Goal: Information Seeking & Learning: Learn about a topic

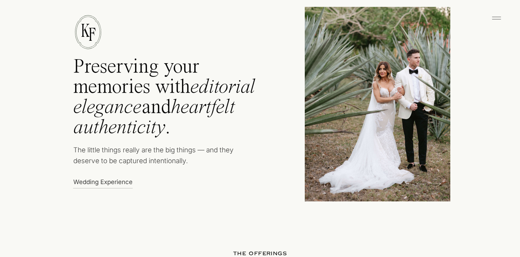
scroll to position [368, 0]
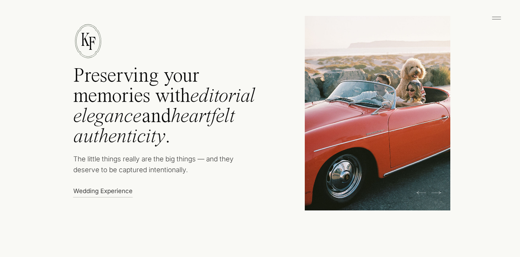
drag, startPoint x: 73, startPoint y: 73, endPoint x: 196, endPoint y: 171, distance: 157.6
drag, startPoint x: 192, startPoint y: 175, endPoint x: 107, endPoint y: 205, distance: 90.5
click at [191, 175] on p "The little things really are the big things — and they deserve to be captured i…" at bounding box center [160, 167] width 174 height 26
click at [104, 189] on p "Wedding Experience" at bounding box center [104, 191] width 63 height 8
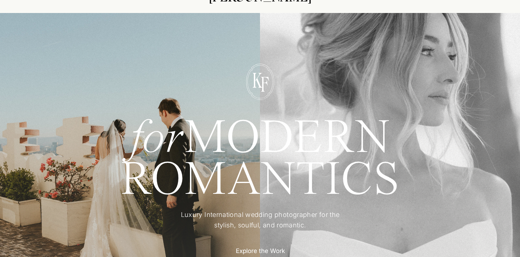
scroll to position [37, 0]
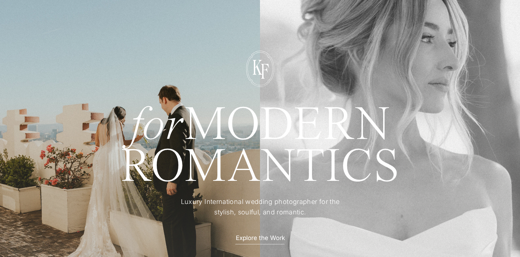
drag, startPoint x: 392, startPoint y: 121, endPoint x: 117, endPoint y: 112, distance: 275.5
click at [117, 112] on h1 "for MODERN" at bounding box center [260, 123] width 332 height 35
click at [250, 148] on h1 "ROMANTICS" at bounding box center [260, 166] width 332 height 39
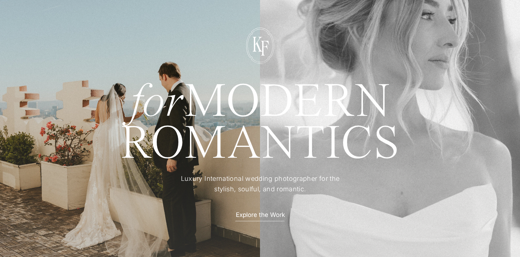
scroll to position [60, 0]
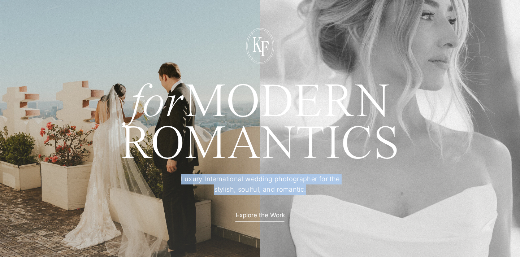
drag, startPoint x: 179, startPoint y: 178, endPoint x: 311, endPoint y: 188, distance: 132.6
click at [311, 188] on p "Luxury International wedding photographer for the stylish, soulful, and romanti…" at bounding box center [260, 184] width 180 height 21
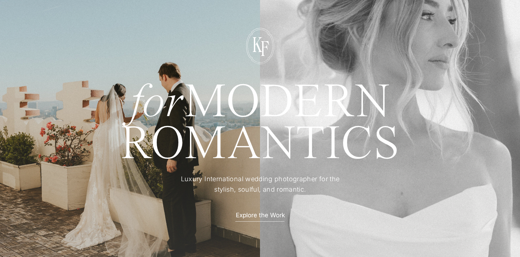
click at [307, 188] on p "Luxury International wedding photographer for the stylish, soulful, and romanti…" at bounding box center [260, 184] width 180 height 21
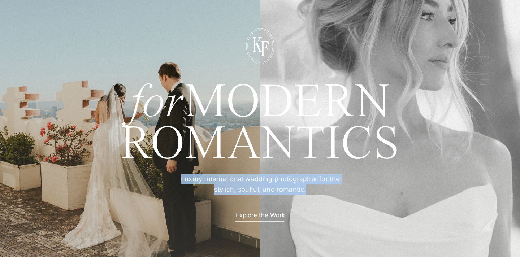
drag, startPoint x: 309, startPoint y: 190, endPoint x: 177, endPoint y: 176, distance: 131.8
click at [177, 176] on p "Luxury International wedding photographer for the stylish, soulful, and romanti…" at bounding box center [260, 184] width 180 height 21
copy p "Luxury International wedding photographer for the stylish, soulful, and romanti…"
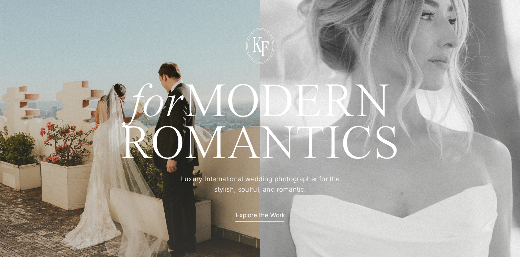
click at [390, 186] on div at bounding box center [260, 141] width 528 height 292
click at [261, 219] on div at bounding box center [260, 141] width 528 height 292
click at [267, 217] on p "Explore the Work" at bounding box center [260, 215] width 63 height 8
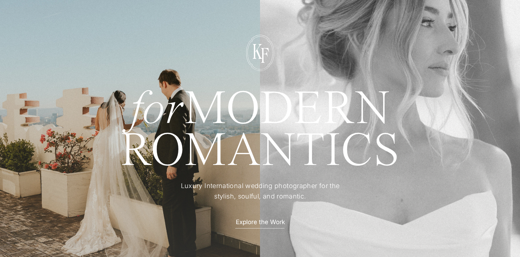
scroll to position [59, 0]
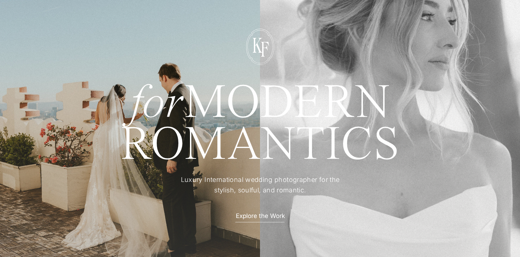
click at [461, 130] on div at bounding box center [260, 142] width 528 height 292
drag, startPoint x: 447, startPoint y: 117, endPoint x: 403, endPoint y: 120, distance: 43.8
click at [403, 120] on div at bounding box center [260, 142] width 528 height 292
click at [479, 119] on div at bounding box center [260, 142] width 528 height 292
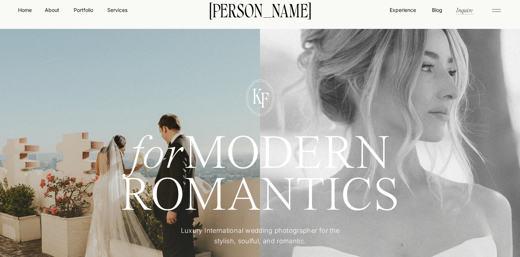
click at [459, 129] on div at bounding box center [260, 193] width 528 height 292
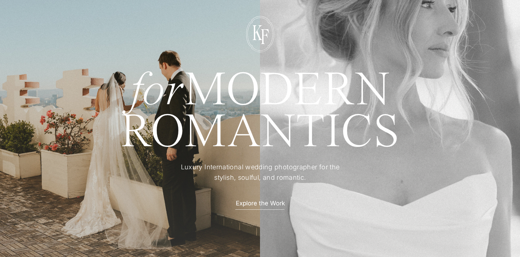
scroll to position [73, 0]
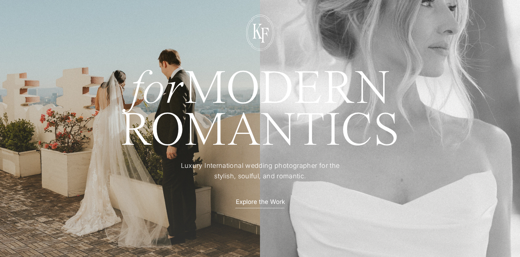
click at [411, 146] on h1 "ROMANTICS" at bounding box center [260, 130] width 332 height 39
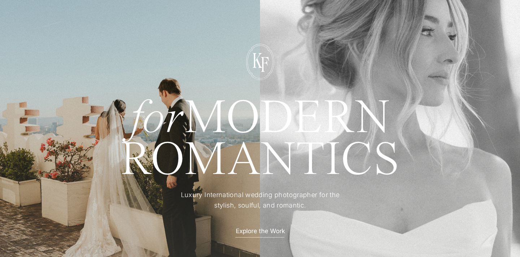
scroll to position [46, 0]
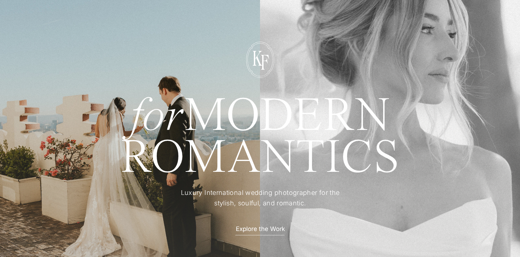
click at [72, 130] on div at bounding box center [260, 155] width 528 height 292
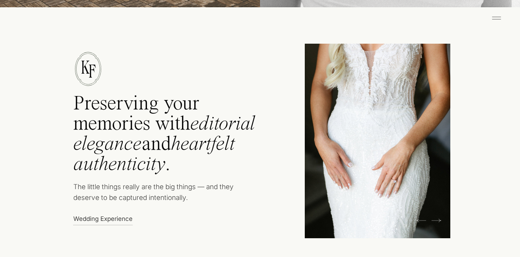
scroll to position [341, 0]
click at [440, 221] on icon at bounding box center [437, 220] width 10 height 11
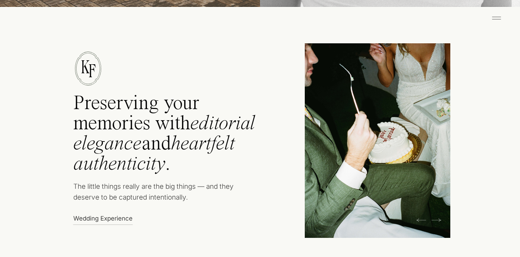
click at [439, 221] on icon at bounding box center [437, 220] width 10 height 11
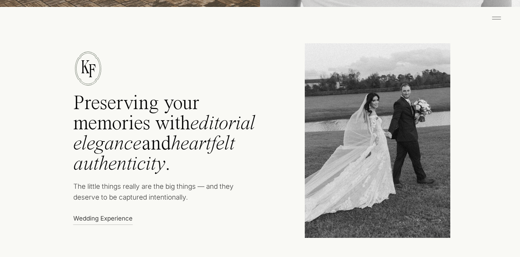
click at [439, 221] on icon at bounding box center [437, 220] width 10 height 11
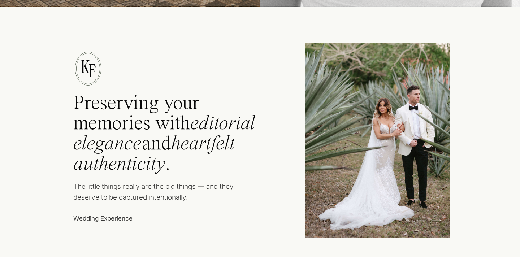
click at [439, 221] on icon at bounding box center [437, 220] width 10 height 11
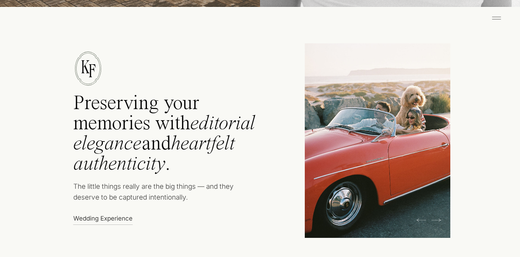
click at [439, 221] on icon at bounding box center [437, 220] width 10 height 11
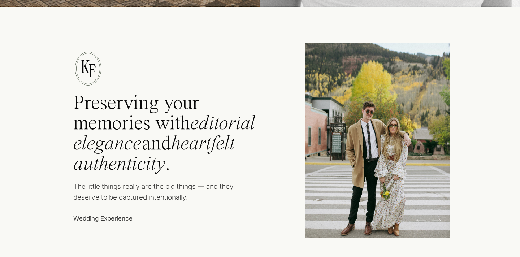
click at [439, 221] on icon at bounding box center [437, 220] width 10 height 11
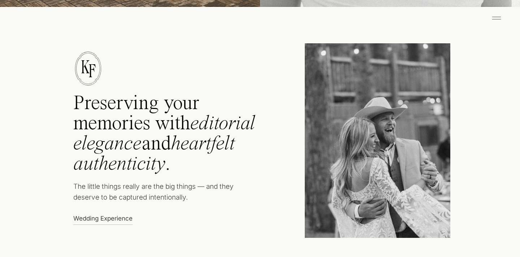
click at [439, 221] on icon at bounding box center [437, 220] width 10 height 11
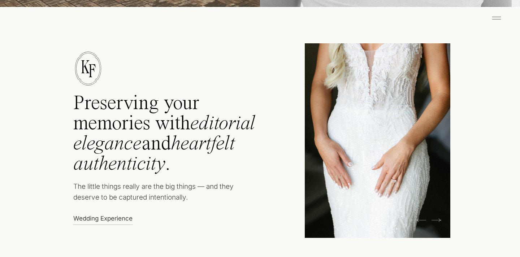
click at [439, 221] on icon at bounding box center [437, 220] width 10 height 11
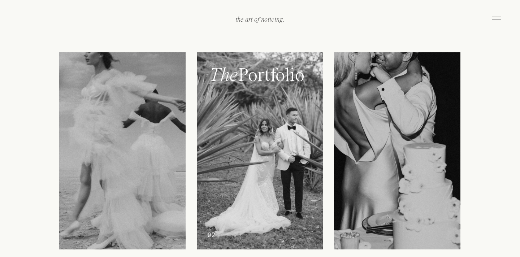
scroll to position [852, 0]
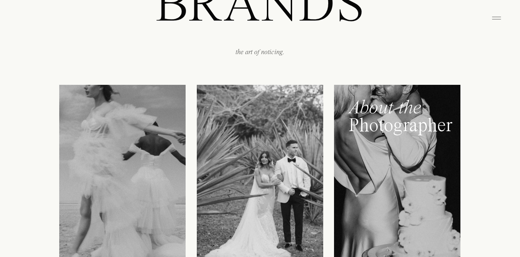
click at [385, 163] on div at bounding box center [397, 183] width 126 height 197
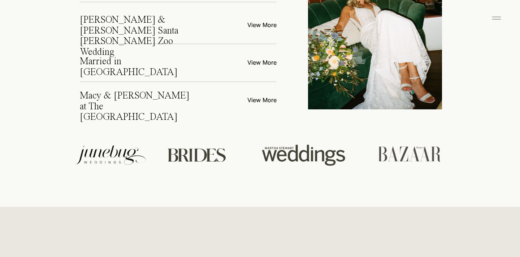
scroll to position [2778, 0]
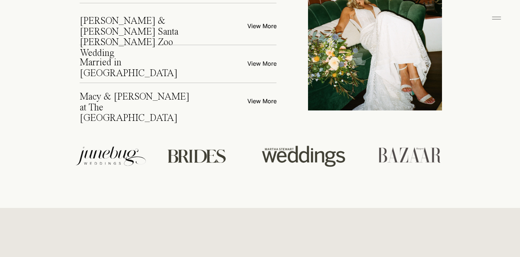
click at [255, 63] on p "View More" at bounding box center [248, 63] width 58 height 8
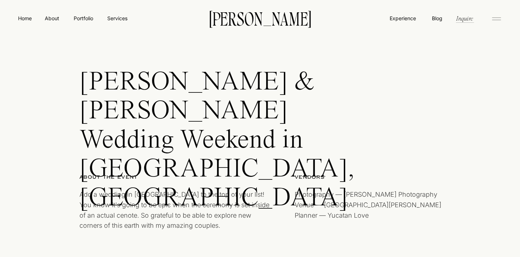
click at [492, 18] on icon at bounding box center [497, 19] width 14 height 12
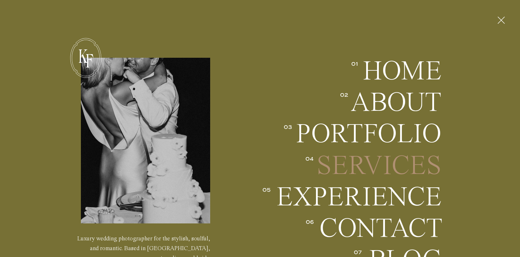
scroll to position [224, 0]
click at [359, 168] on h2 "Services" at bounding box center [378, 165] width 127 height 27
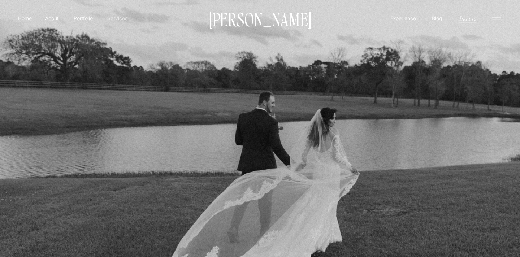
click at [120, 19] on p "Services" at bounding box center [117, 18] width 21 height 8
click at [117, 17] on p "Services" at bounding box center [117, 18] width 21 height 8
click at [113, 19] on p "Services" at bounding box center [117, 18] width 21 height 8
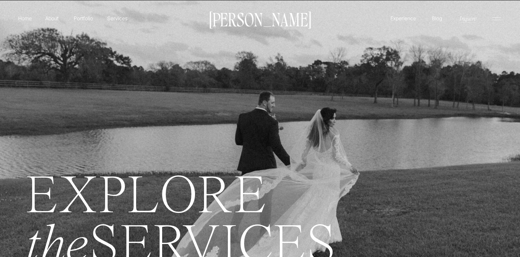
click at [279, 22] on p "[PERSON_NAME]" at bounding box center [260, 18] width 109 height 15
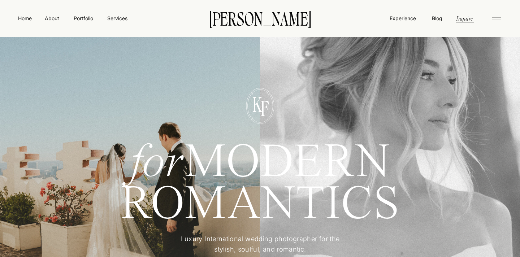
click at [495, 16] on icon at bounding box center [497, 19] width 14 height 12
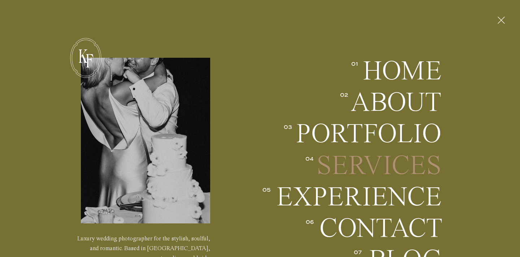
scroll to position [342, 0]
click at [343, 160] on h2 "Services" at bounding box center [378, 165] width 127 height 27
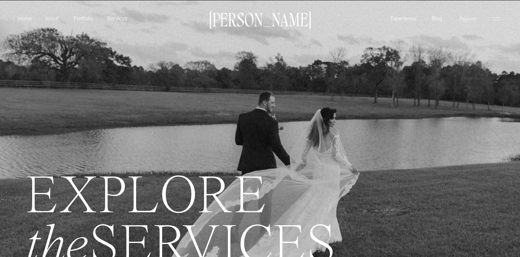
click at [54, 17] on p "About" at bounding box center [52, 17] width 16 height 7
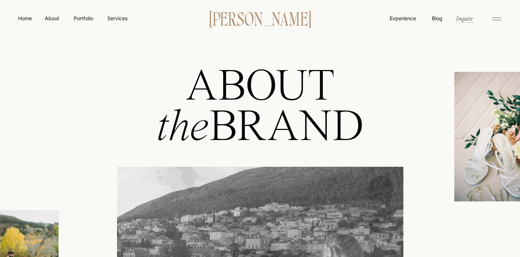
click at [228, 22] on p "[PERSON_NAME]" at bounding box center [260, 17] width 124 height 15
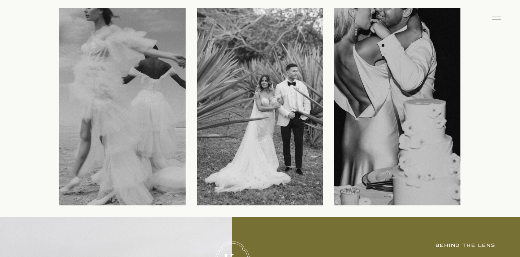
scroll to position [933, 0]
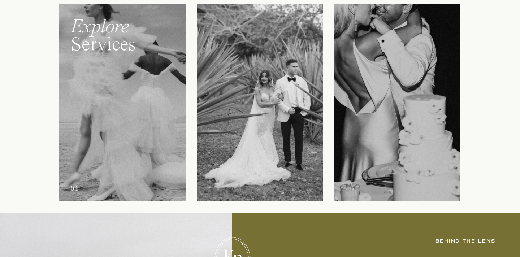
click at [107, 45] on div at bounding box center [122, 102] width 126 height 197
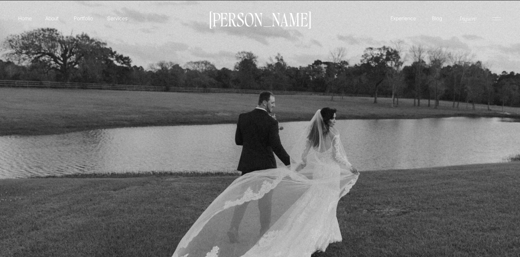
click at [248, 21] on p "[PERSON_NAME]" at bounding box center [260, 18] width 109 height 15
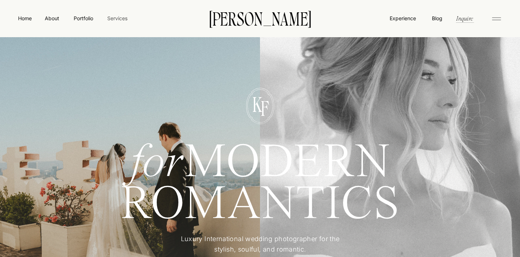
click at [117, 18] on nav "Services" at bounding box center [117, 18] width 21 height 8
